Goal: Find specific page/section: Find specific page/section

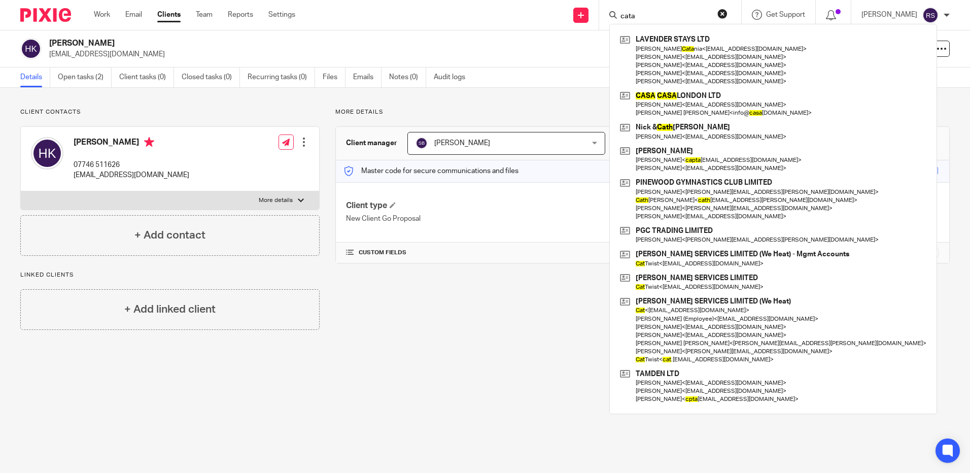
drag, startPoint x: 546, startPoint y: 12, endPoint x: 532, endPoint y: 10, distance: 13.9
click at [531, 11] on div "Send new email Create task Add client cata LAVENDER STAYS LTD Andrew Cata nia <…" at bounding box center [641, 15] width 660 height 30
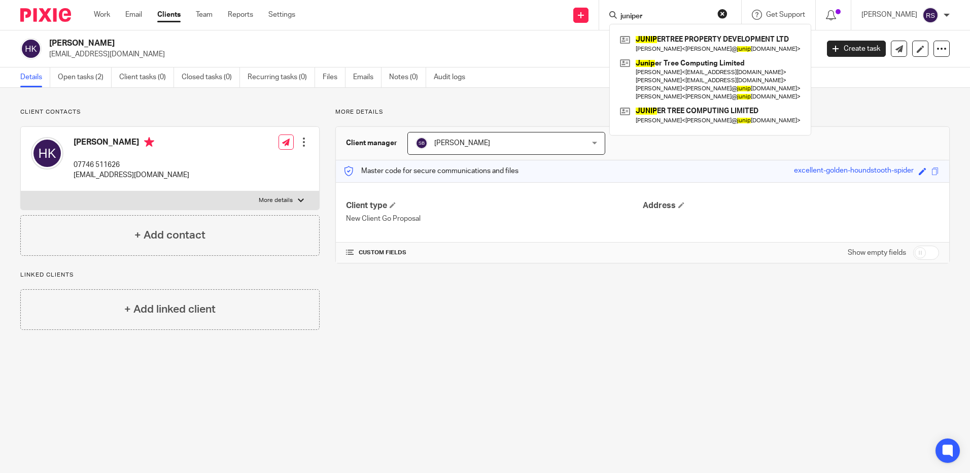
type input "juniper"
click button "submit" at bounding box center [0, 0] width 0 height 0
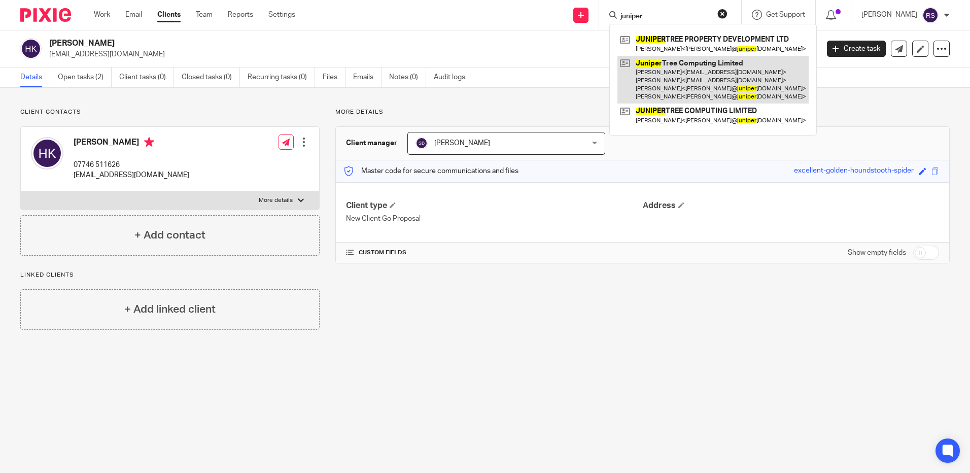
click at [714, 73] on link at bounding box center [713, 80] width 191 height 48
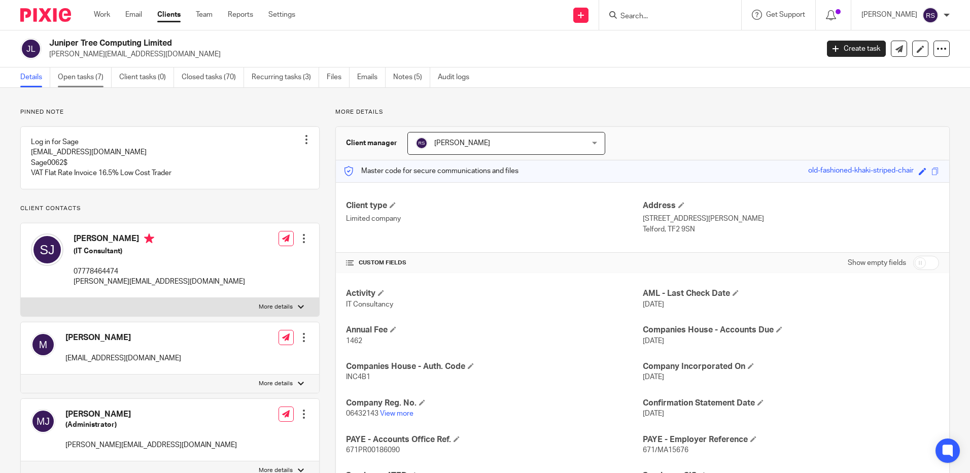
click at [75, 77] on link "Open tasks (7)" at bounding box center [85, 78] width 54 height 20
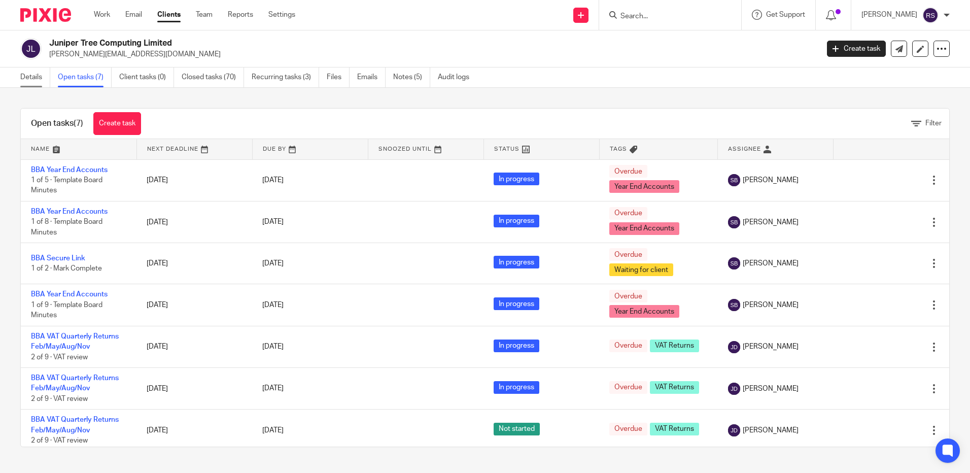
click at [30, 78] on link "Details" at bounding box center [35, 78] width 30 height 20
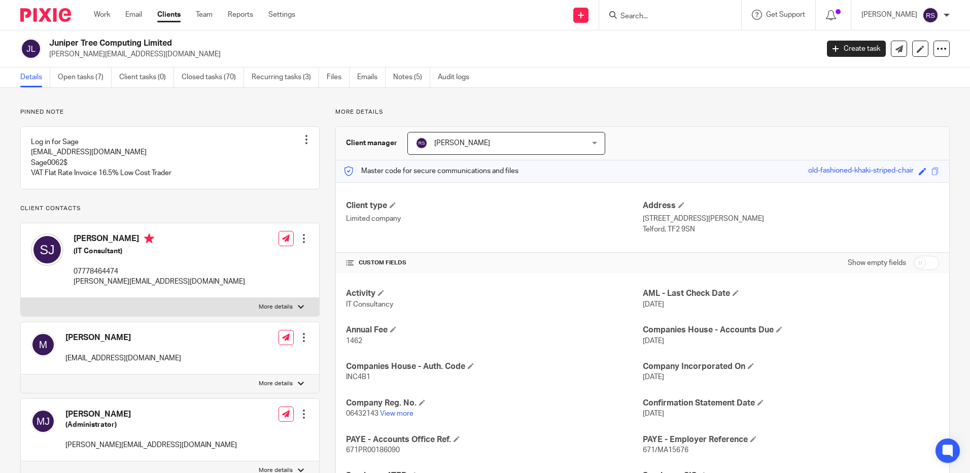
click at [631, 12] on input "Search" at bounding box center [665, 16] width 91 height 9
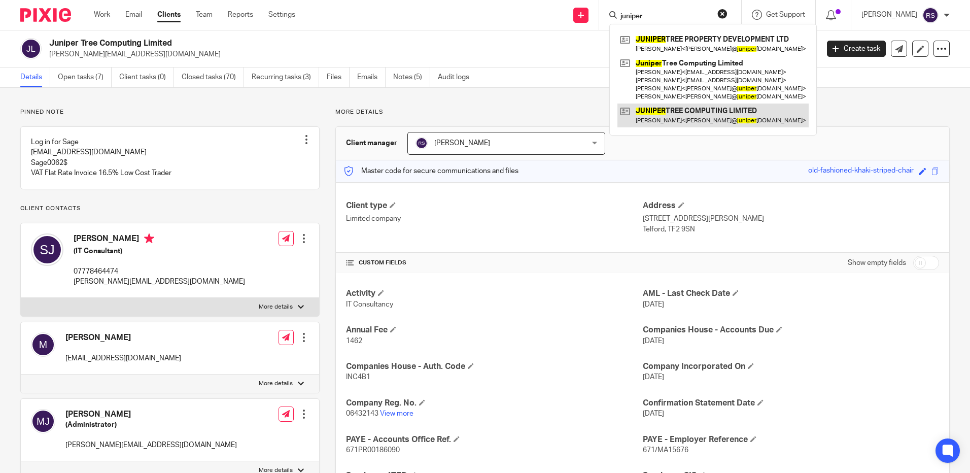
type input "juniper"
click at [701, 116] on link at bounding box center [713, 115] width 191 height 23
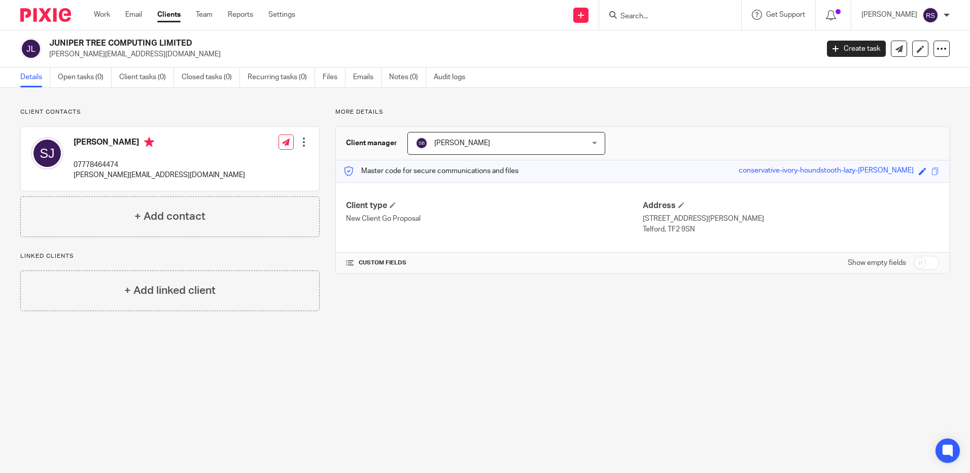
click at [673, 19] on input "Search" at bounding box center [665, 16] width 91 height 9
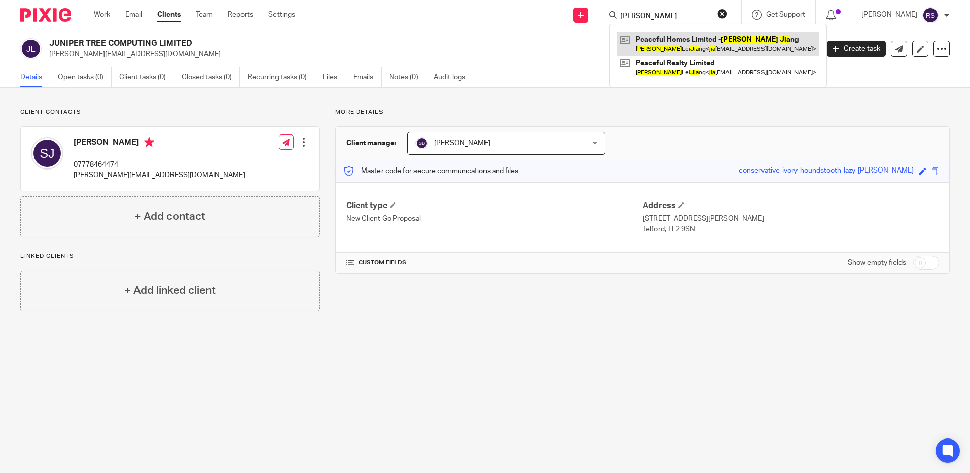
type input "[PERSON_NAME]"
click at [680, 42] on link at bounding box center [718, 43] width 201 height 23
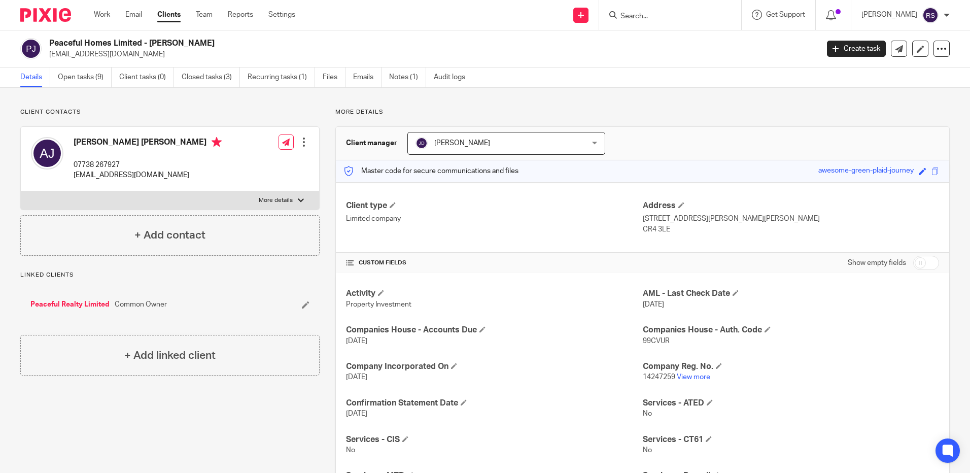
click at [664, 12] on input "Search" at bounding box center [665, 16] width 91 height 9
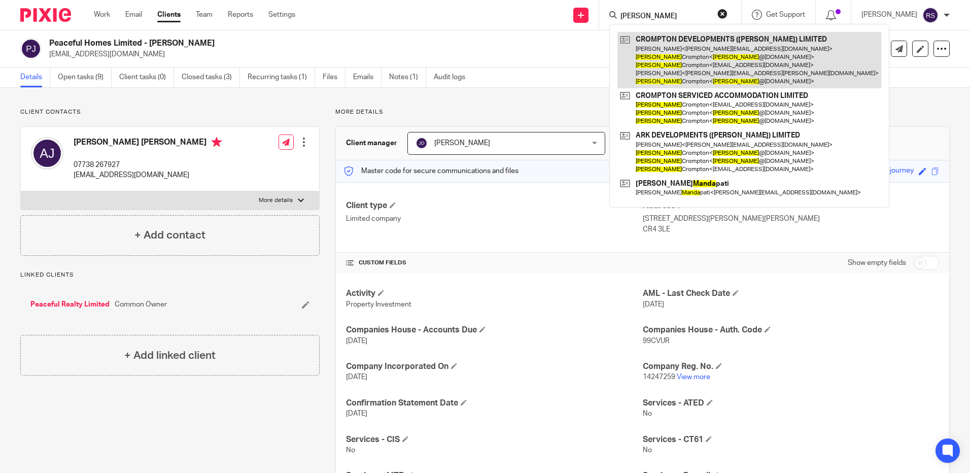
type input "[PERSON_NAME]"
click at [710, 69] on link at bounding box center [750, 60] width 264 height 56
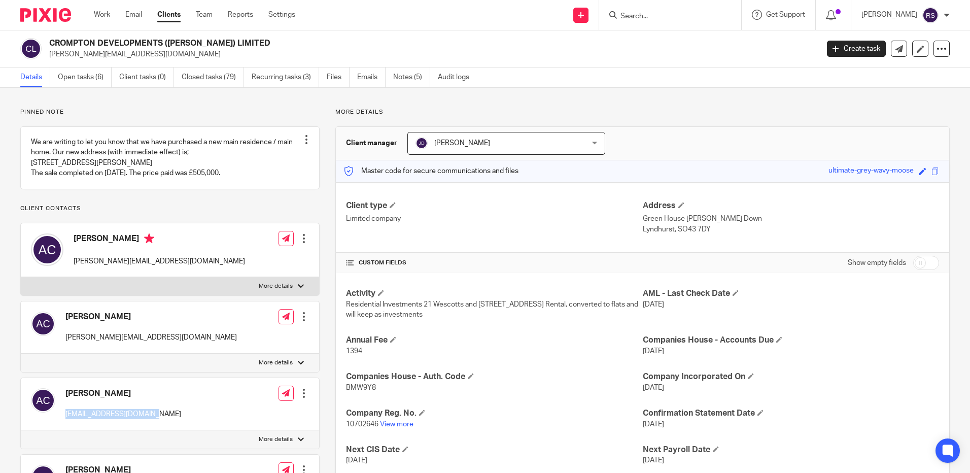
scroll to position [305, 0]
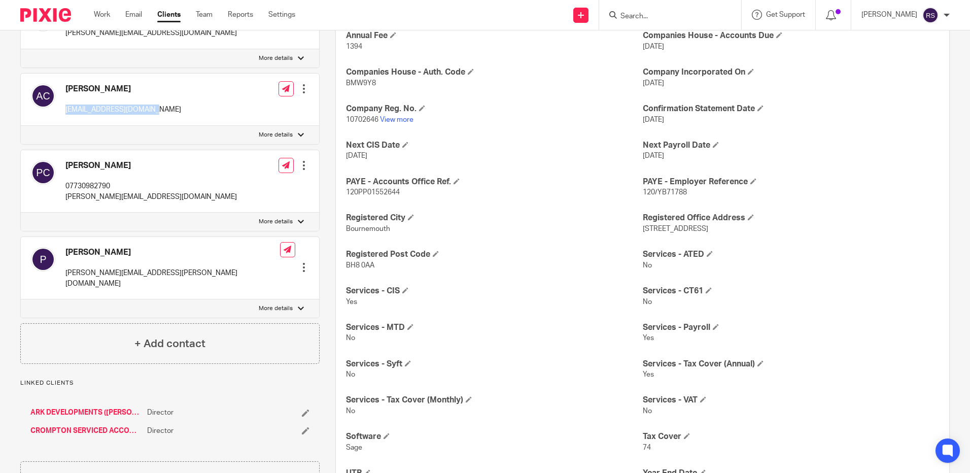
click at [66, 126] on div "Amanda Crompton acrompton31@hotmail.com Edit contact Create client from contact…" at bounding box center [170, 100] width 298 height 52
click at [634, 14] on input "Search" at bounding box center [665, 16] width 91 height 9
type input "claridge"
click at [523, 0] on html "Work Email Clients Team Reports Settings Work Email Clients Team Reports Settin…" at bounding box center [485, 236] width 970 height 473
click at [650, 13] on input "Search" at bounding box center [665, 16] width 91 height 9
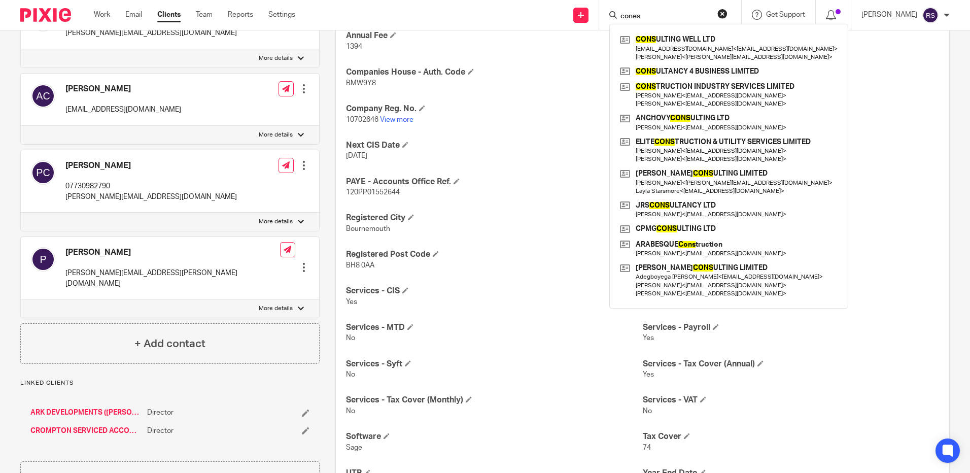
type input "cones"
drag, startPoint x: 649, startPoint y: 15, endPoint x: 527, endPoint y: 3, distance: 122.4
click at [527, 3] on div "Send new email Create task Add client cones CONS ULTING WELL LTD office@getsmar…" at bounding box center [641, 15] width 660 height 30
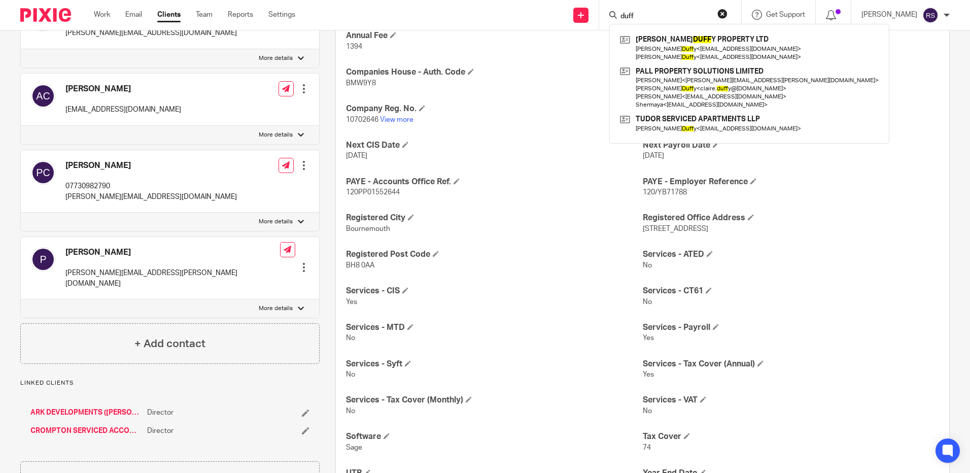
type input "duff"
drag, startPoint x: 657, startPoint y: 17, endPoint x: 500, endPoint y: 11, distance: 156.4
click at [500, 11] on div "Send new email Create task Add client duff DALTON DUFF Y PROPERTY LTD Stephen D…" at bounding box center [641, 15] width 660 height 30
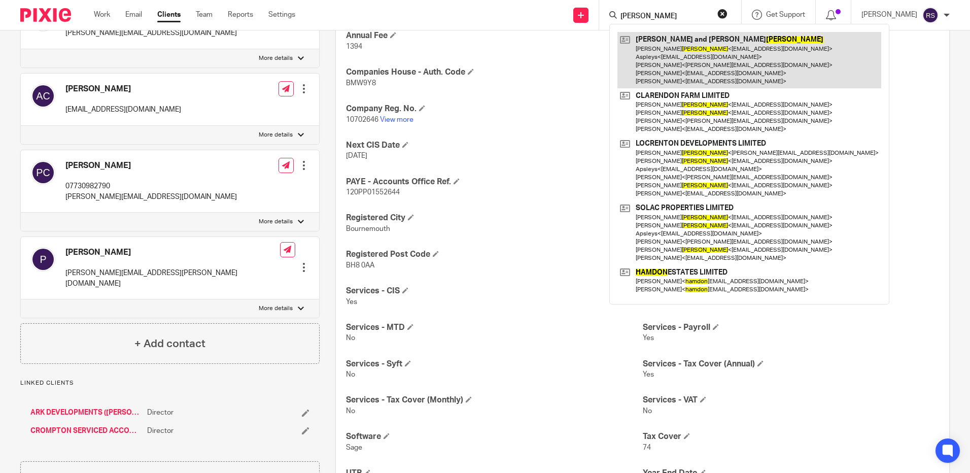
type input "haydon"
click at [702, 52] on link at bounding box center [750, 60] width 264 height 56
